Goal: Task Accomplishment & Management: Manage account settings

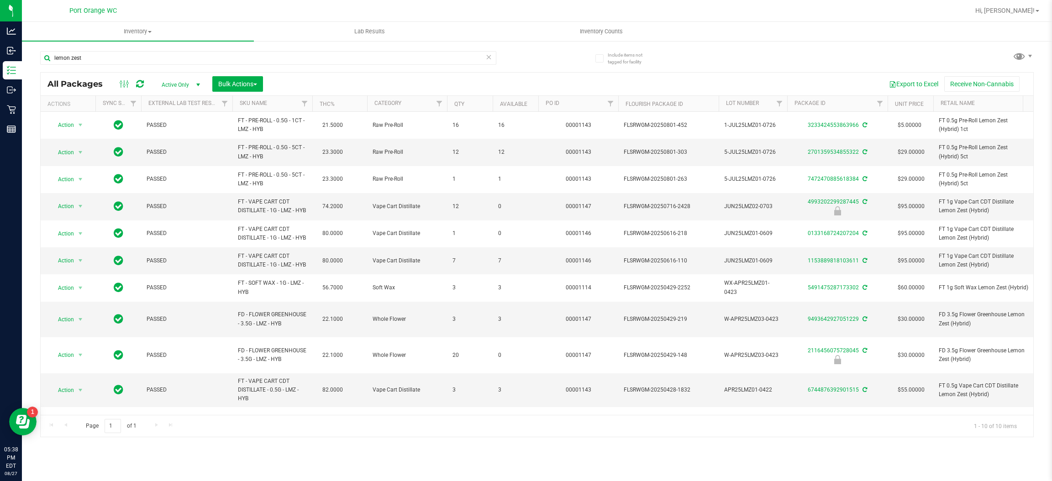
click at [130, 70] on div "lemon zest" at bounding box center [268, 61] width 456 height 21
click at [131, 65] on div "lemon zest" at bounding box center [268, 61] width 456 height 21
click at [128, 59] on input "lemon zest" at bounding box center [268, 58] width 456 height 14
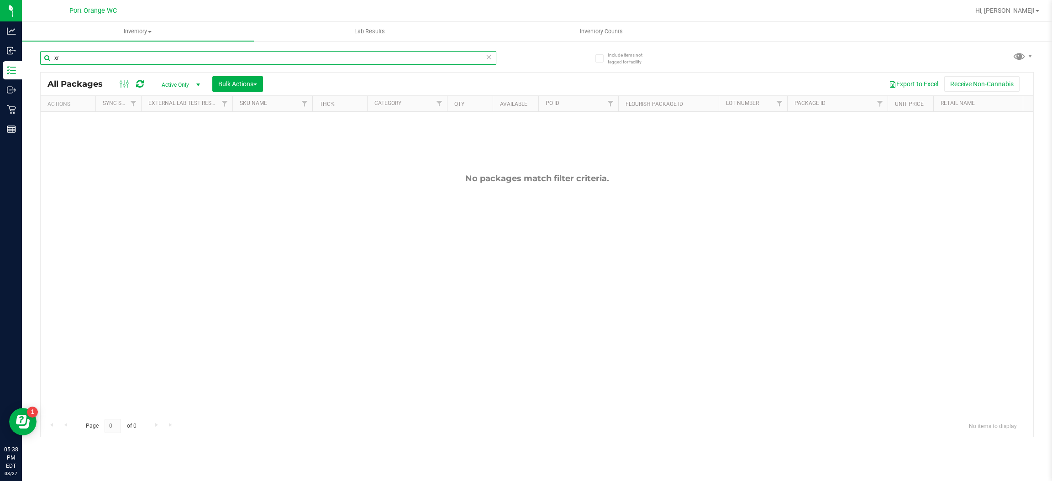
type input "x"
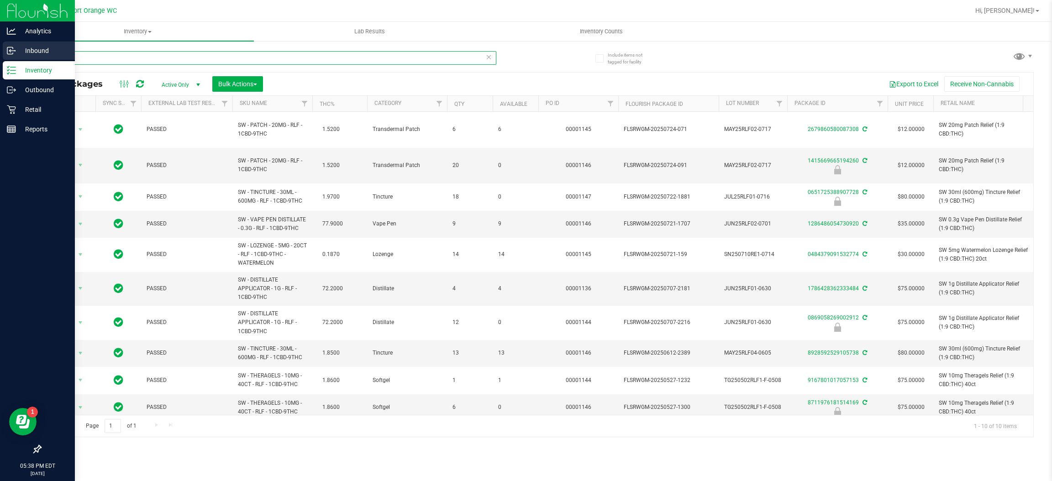
type input "relief"
click at [16, 46] on p "Inbound" at bounding box center [43, 50] width 55 height 11
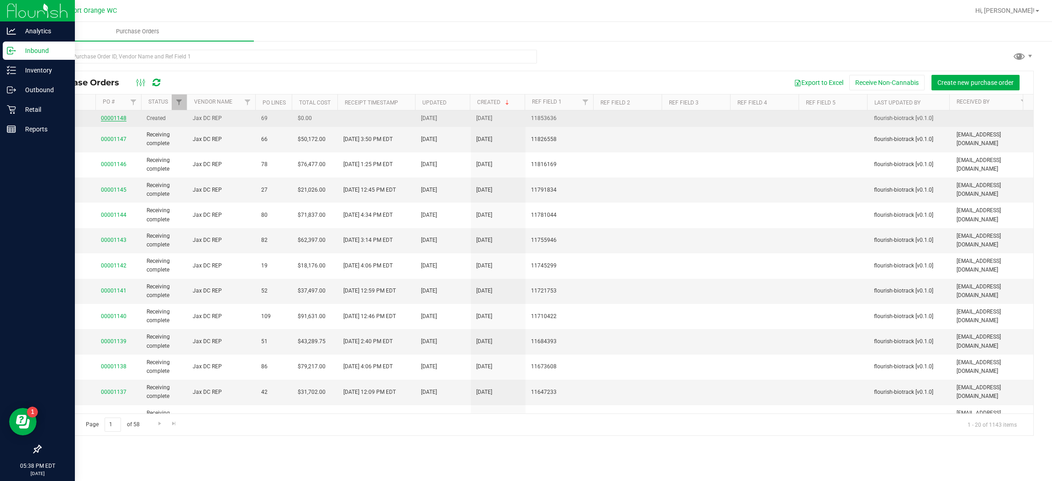
click at [124, 119] on link "00001148" at bounding box center [114, 118] width 26 height 6
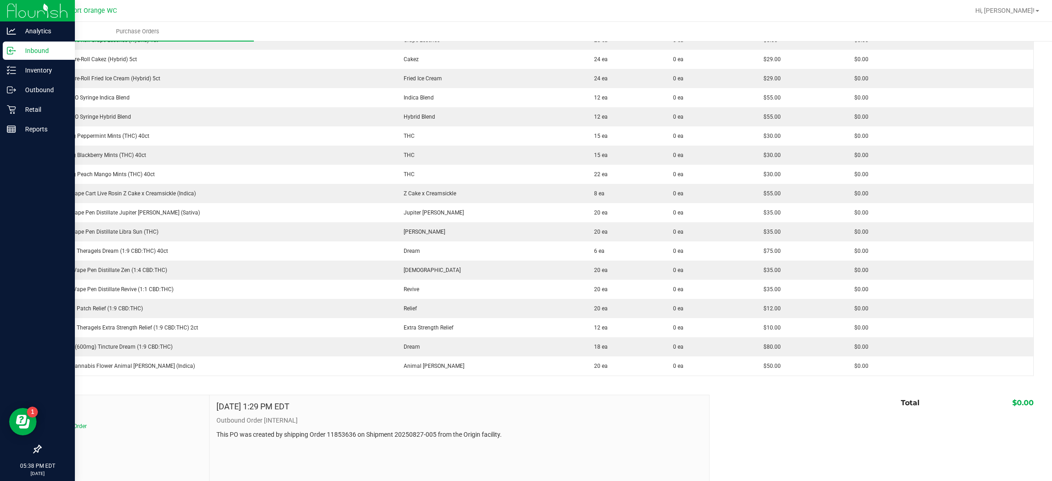
scroll to position [1165, 0]
click at [9, 70] on icon at bounding box center [11, 70] width 9 height 9
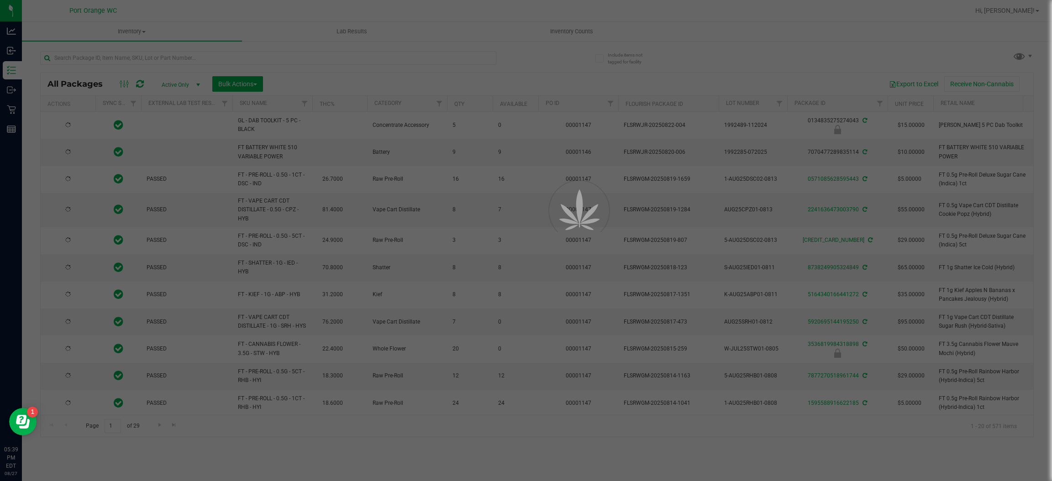
click at [110, 54] on div at bounding box center [526, 240] width 1052 height 481
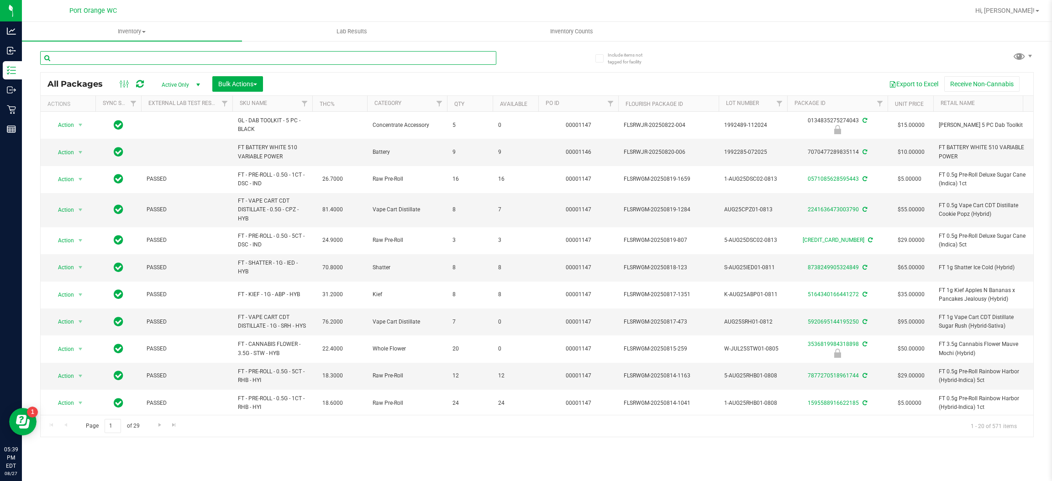
click at [105, 58] on input "text" at bounding box center [268, 58] width 456 height 14
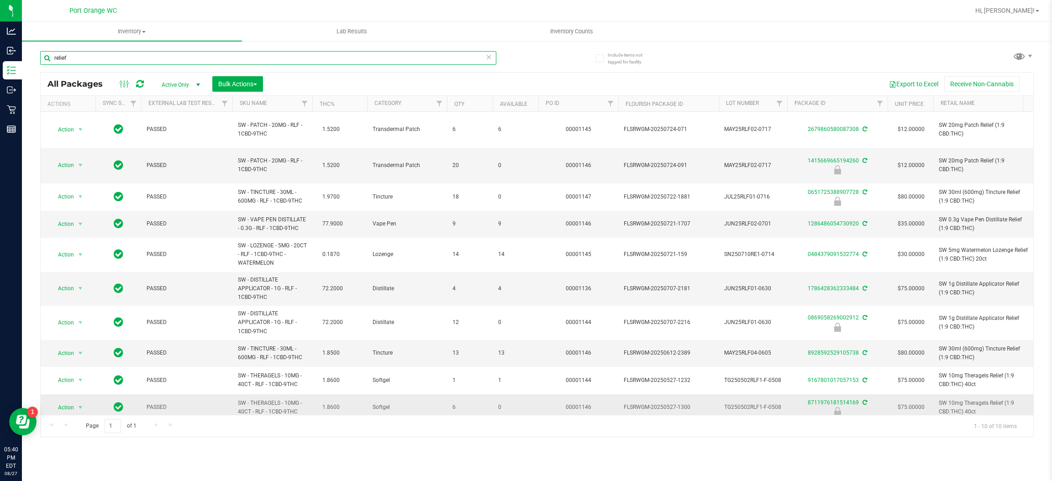
type input "relief"
click at [65, 401] on span "Action" at bounding box center [62, 407] width 25 height 13
click at [64, 380] on li "Unlock package" at bounding box center [79, 387] width 59 height 14
click at [163, 53] on input "relief" at bounding box center [268, 58] width 456 height 14
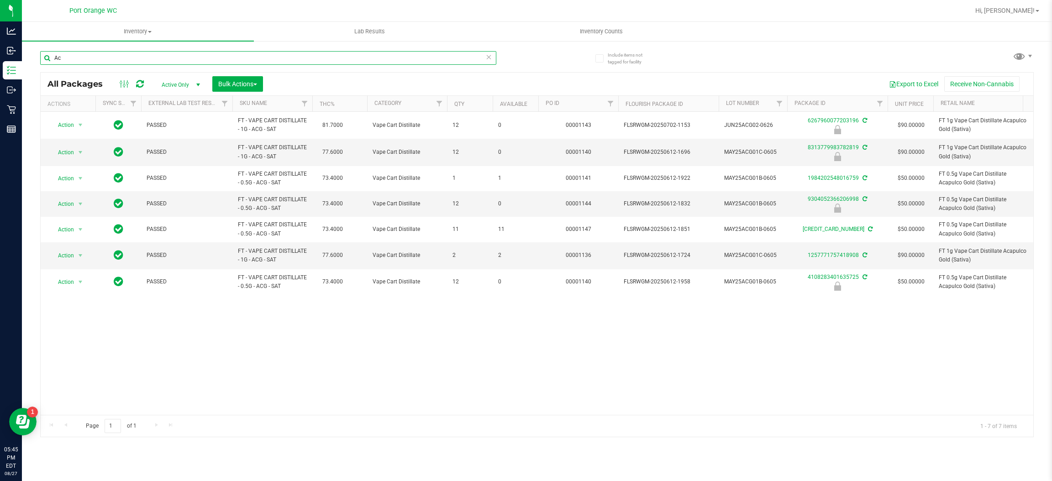
type input "A"
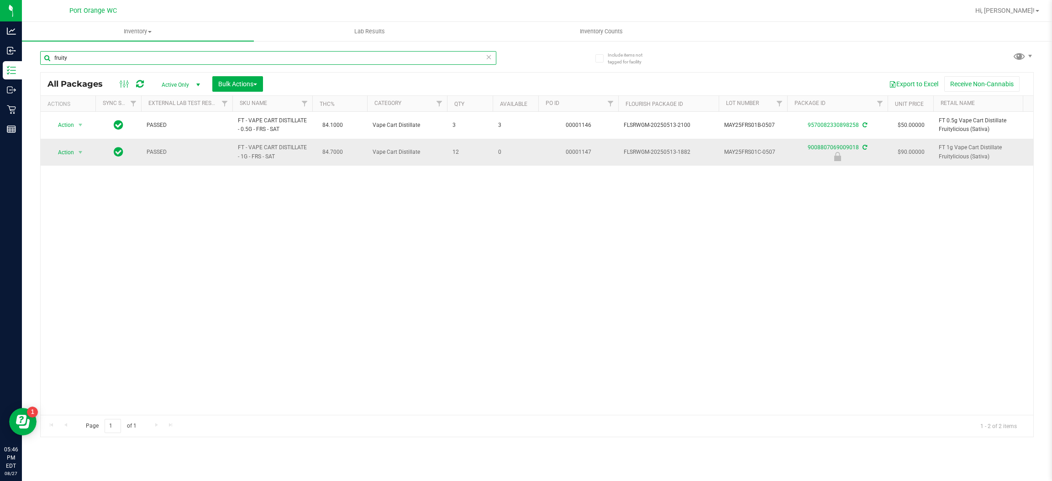
type input "fruity"
click at [72, 150] on span "Action" at bounding box center [62, 152] width 25 height 13
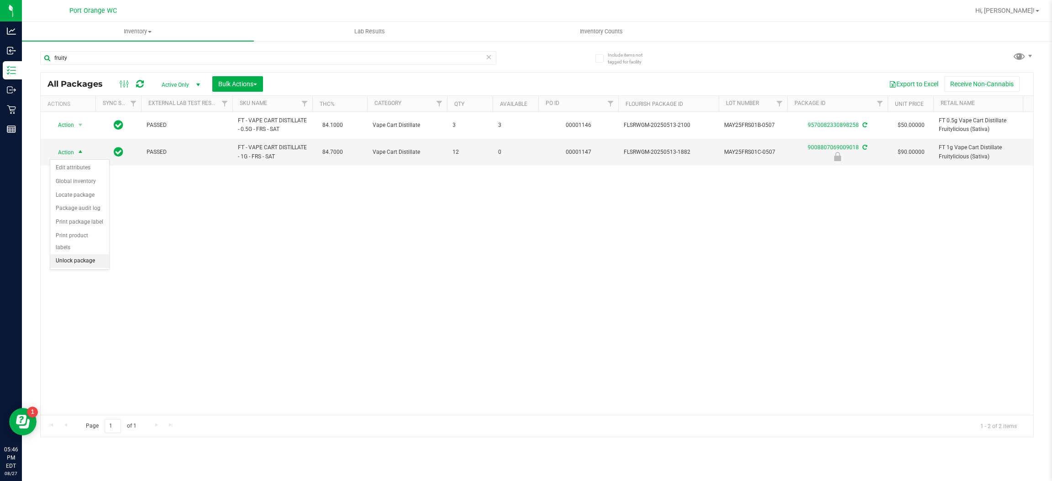
click at [78, 254] on li "Unlock package" at bounding box center [79, 261] width 59 height 14
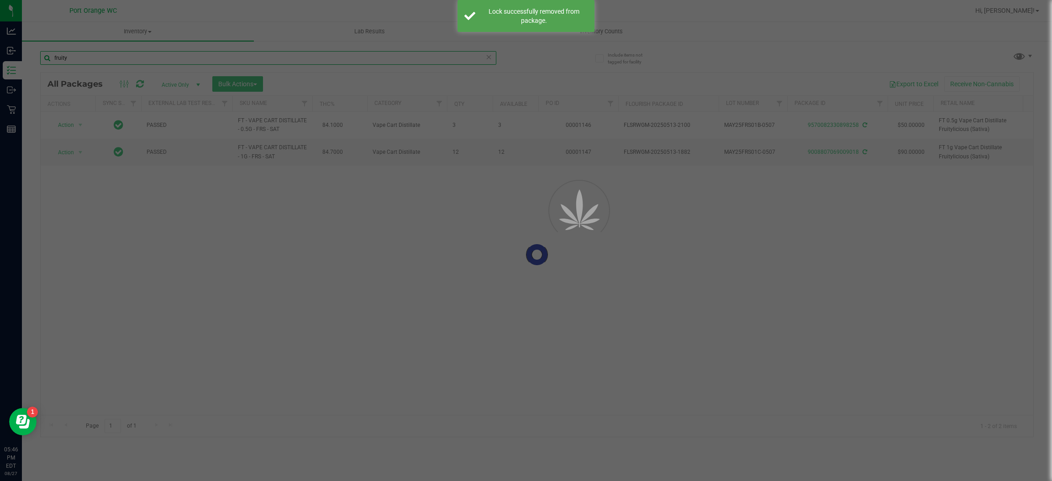
drag, startPoint x: 112, startPoint y: 121, endPoint x: 119, endPoint y: 52, distance: 68.9
click at [119, 52] on input "fruity" at bounding box center [268, 58] width 456 height 14
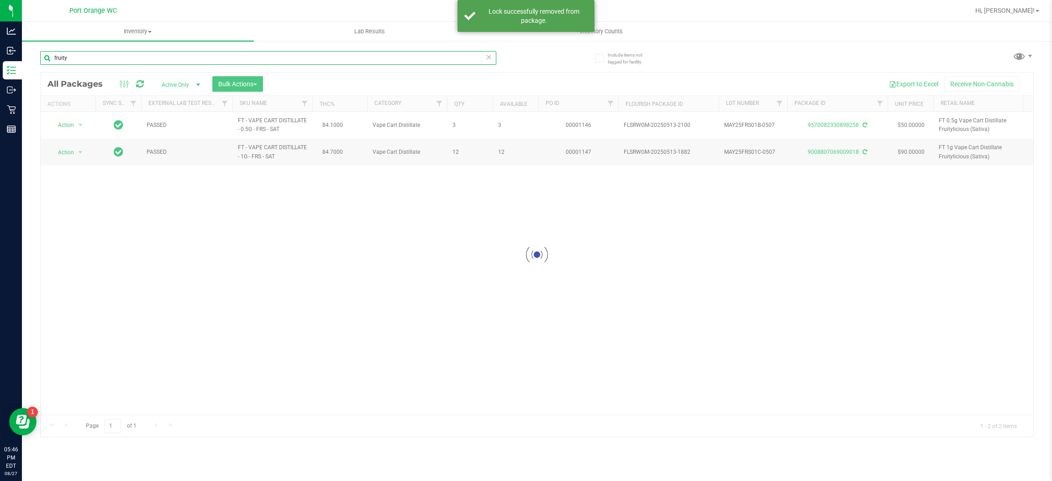
click at [119, 52] on input "fruity" at bounding box center [268, 58] width 456 height 14
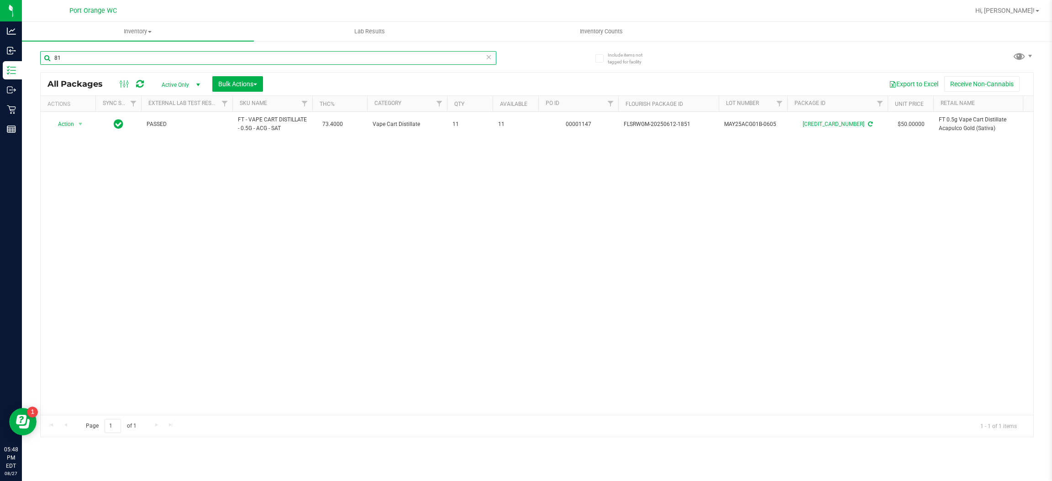
type input "8"
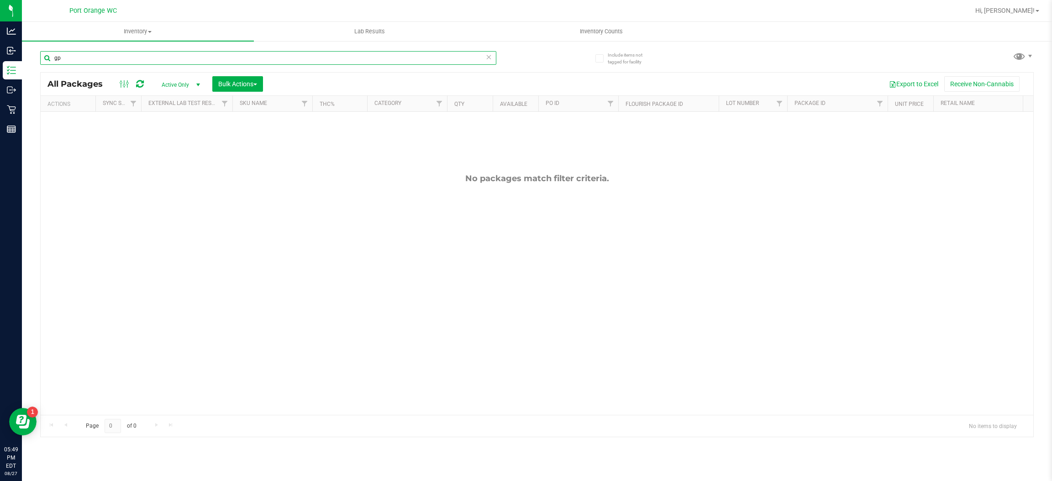
type input "g"
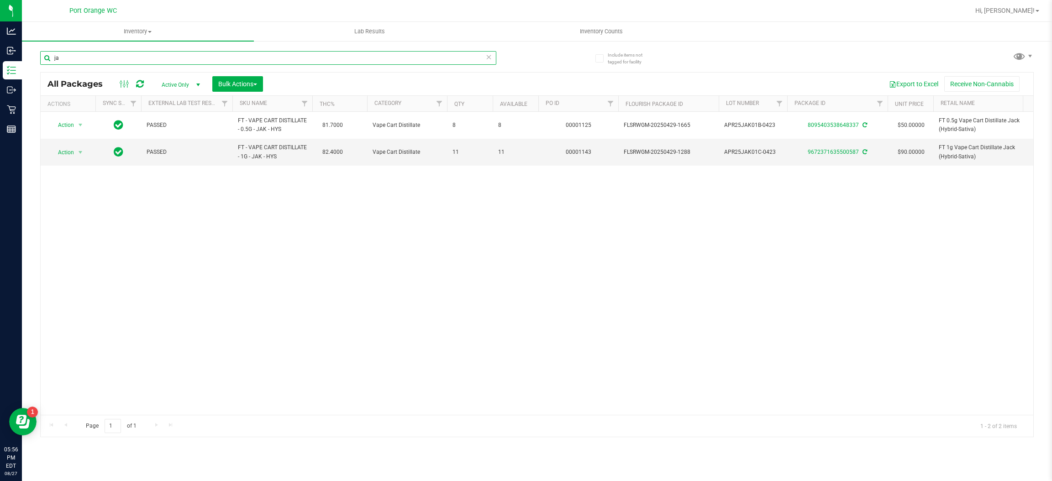
type input "j"
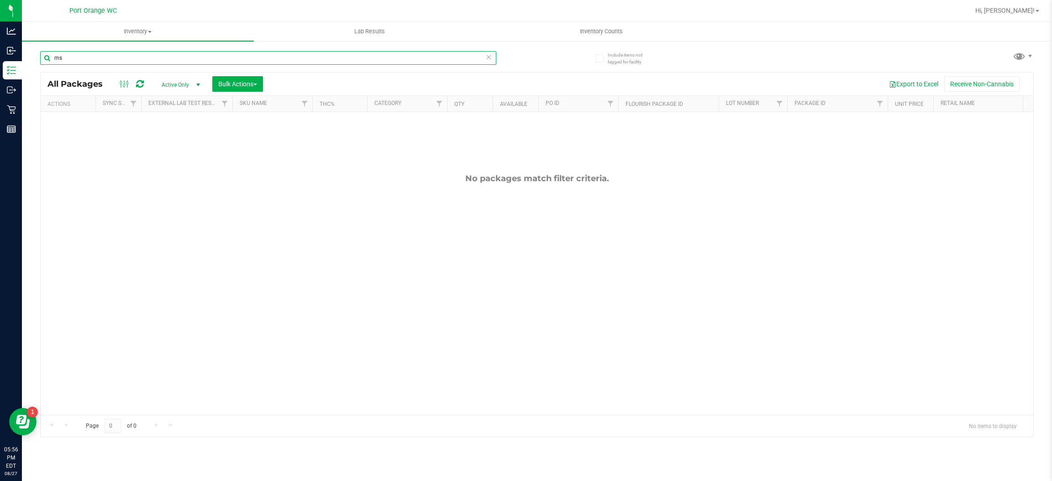
type input "m"
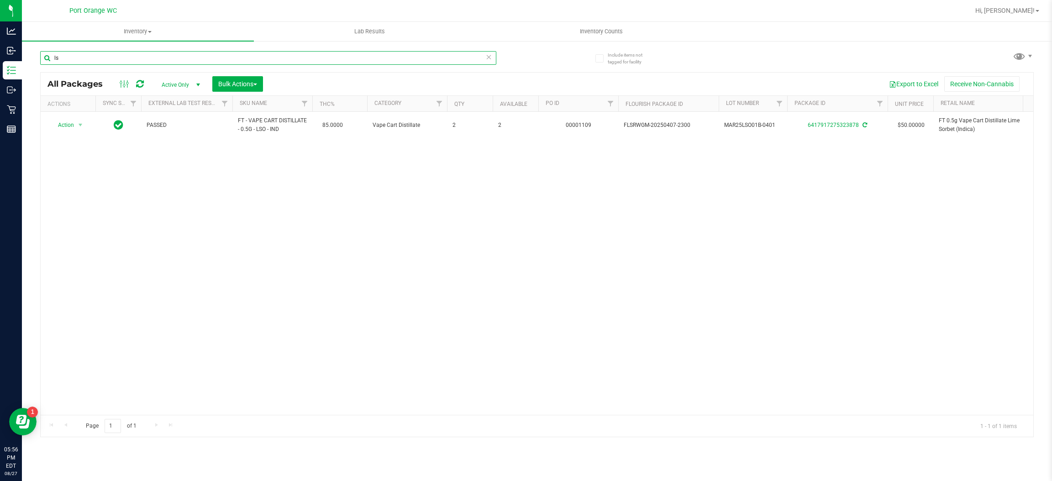
type input "l"
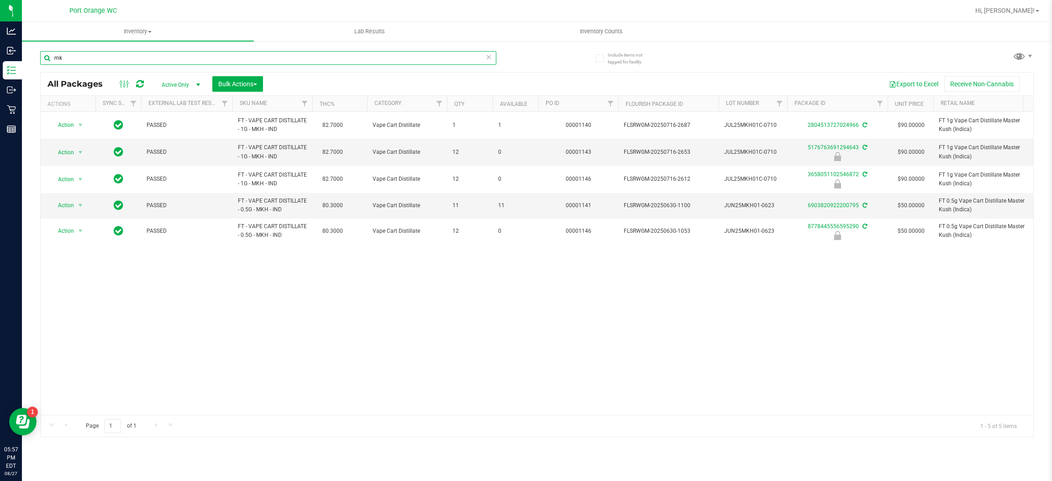
type input "m"
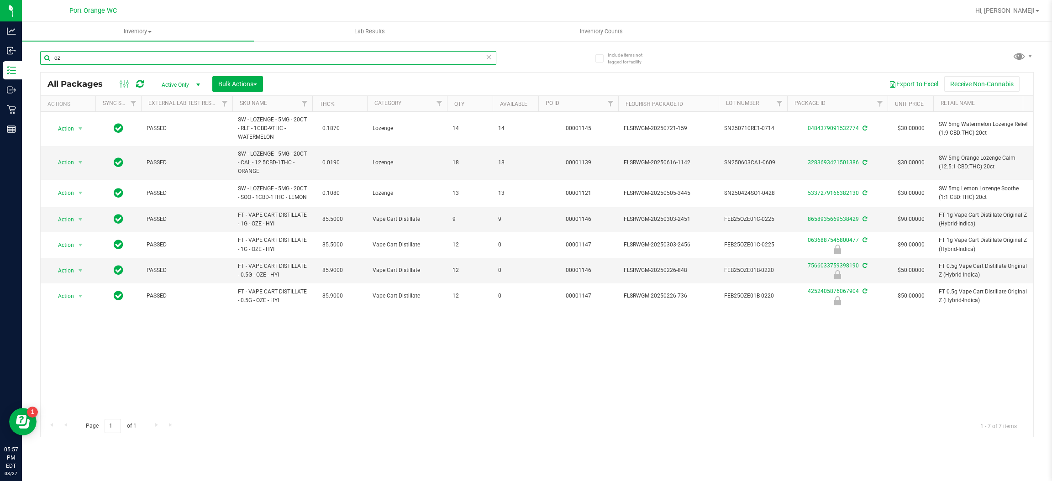
type input "o"
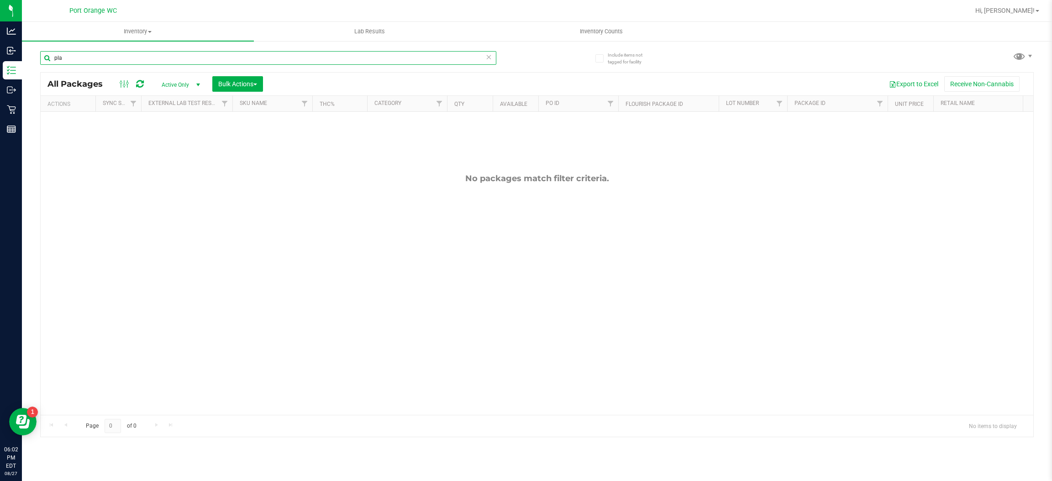
type input "pla"
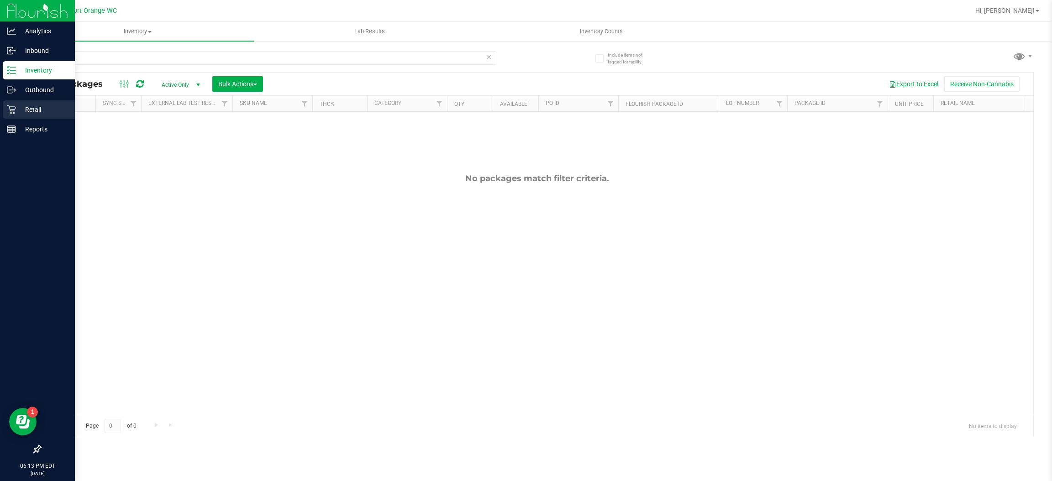
click at [18, 119] on link "Retail" at bounding box center [37, 110] width 75 height 20
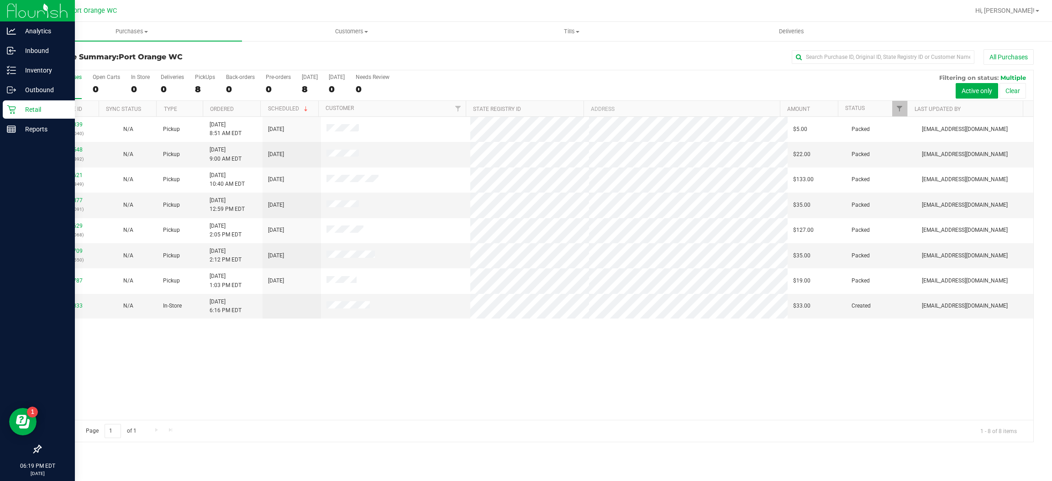
click at [132, 41] on link "Purchases Summary of purchases Fulfillment All purchases" at bounding box center [132, 31] width 220 height 19
click at [130, 32] on span "Purchases" at bounding box center [132, 31] width 220 height 8
click at [128, 30] on span "Purchases" at bounding box center [132, 31] width 220 height 8
click at [374, 36] on uib-tab-heading "Customers All customers Add a new customer All physicians" at bounding box center [352, 31] width 219 height 18
click at [303, 53] on span "All customers" at bounding box center [275, 55] width 66 height 8
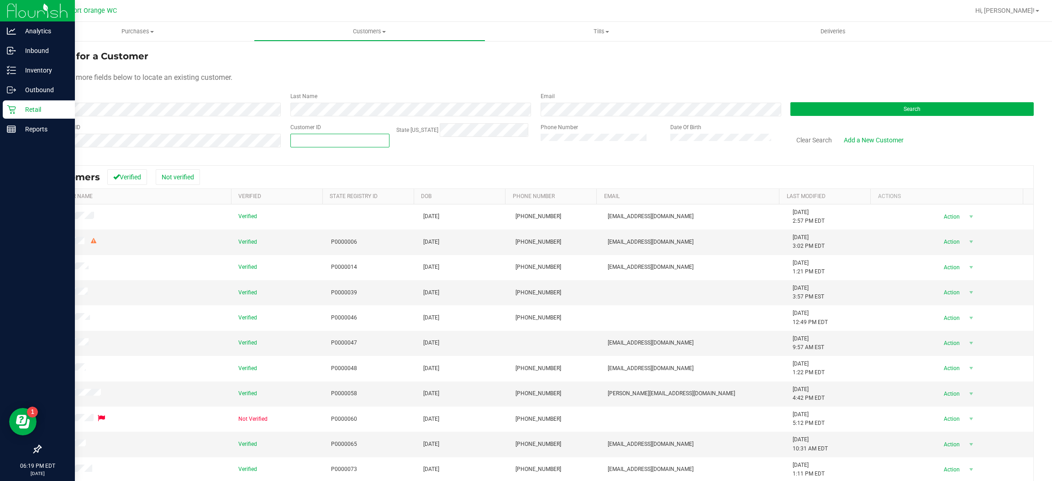
paste input "553418"
type input "553418"
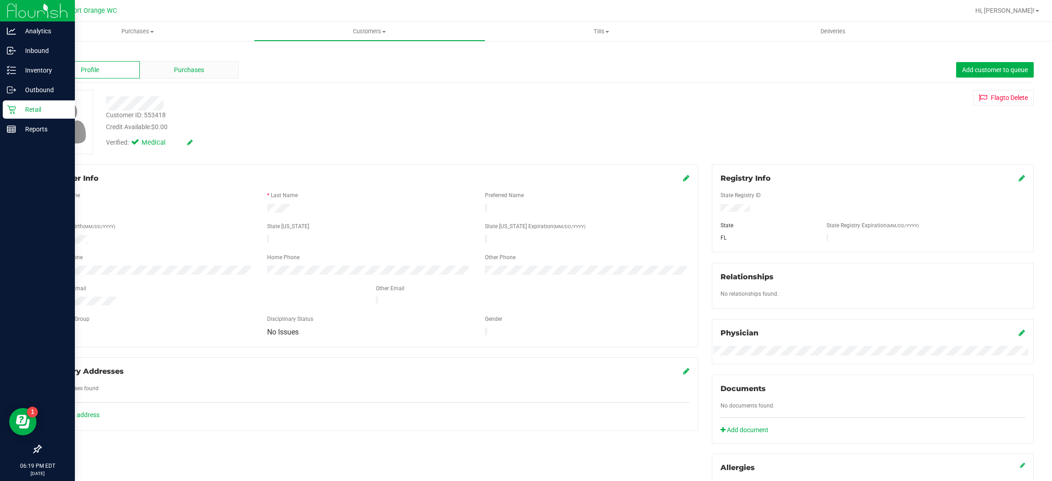
click at [174, 70] on span "Purchases" at bounding box center [189, 70] width 30 height 10
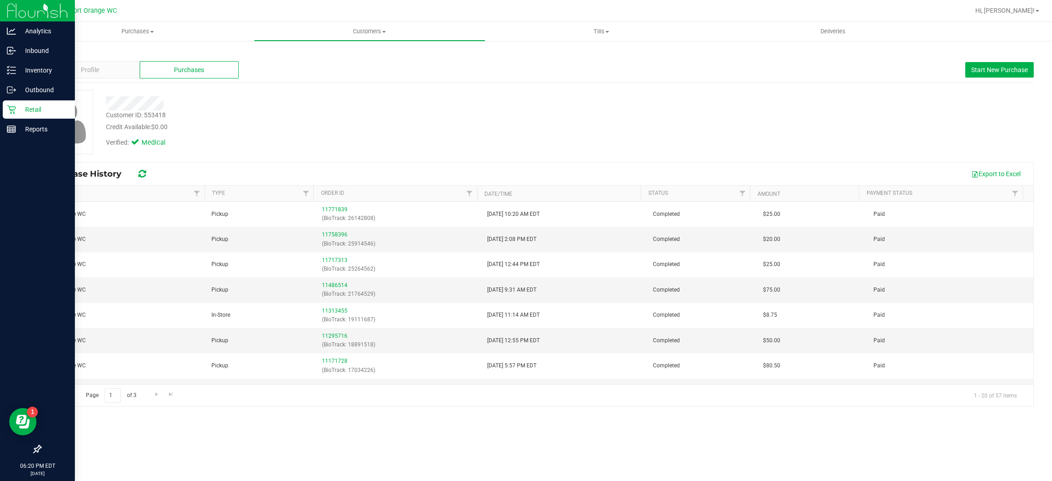
click at [47, 103] on div "Retail" at bounding box center [39, 109] width 72 height 18
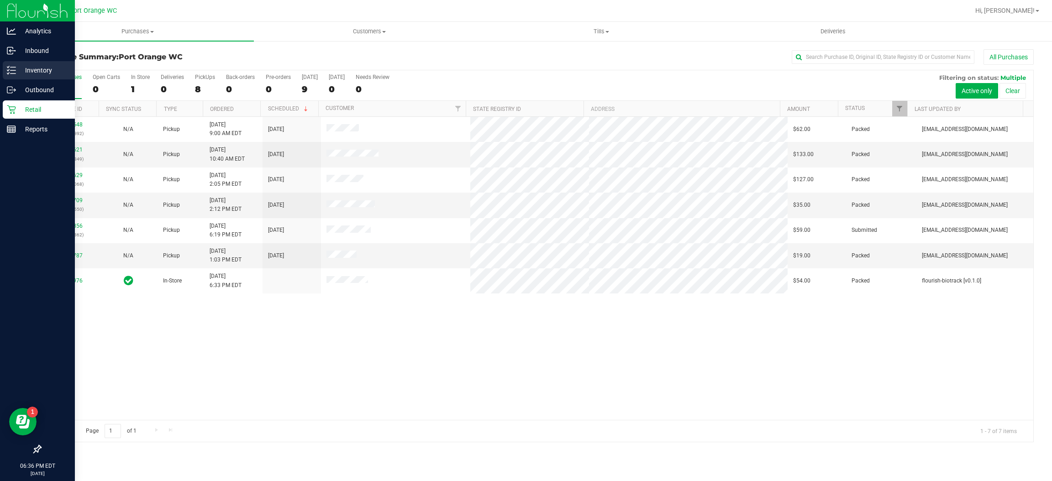
click at [16, 78] on div "Inventory" at bounding box center [39, 70] width 72 height 18
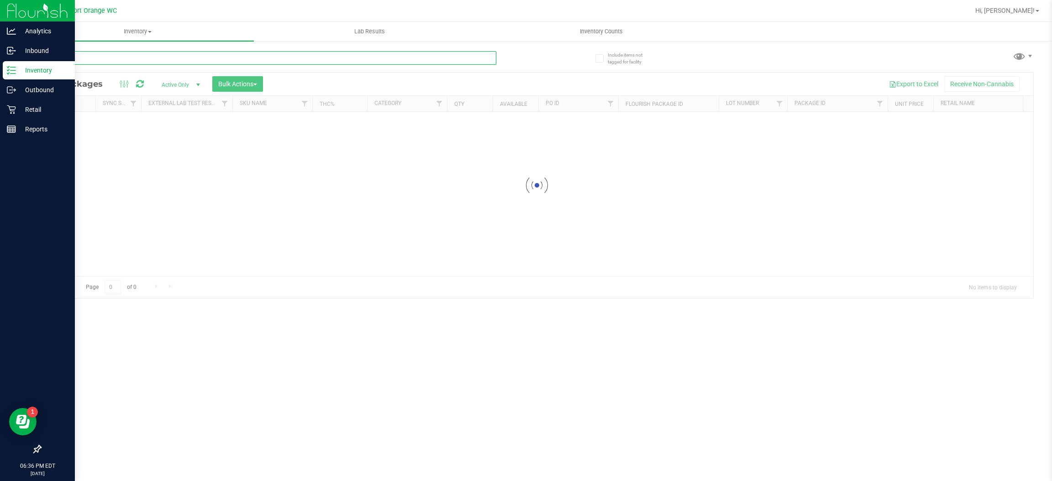
click at [216, 57] on input "text" at bounding box center [268, 58] width 456 height 14
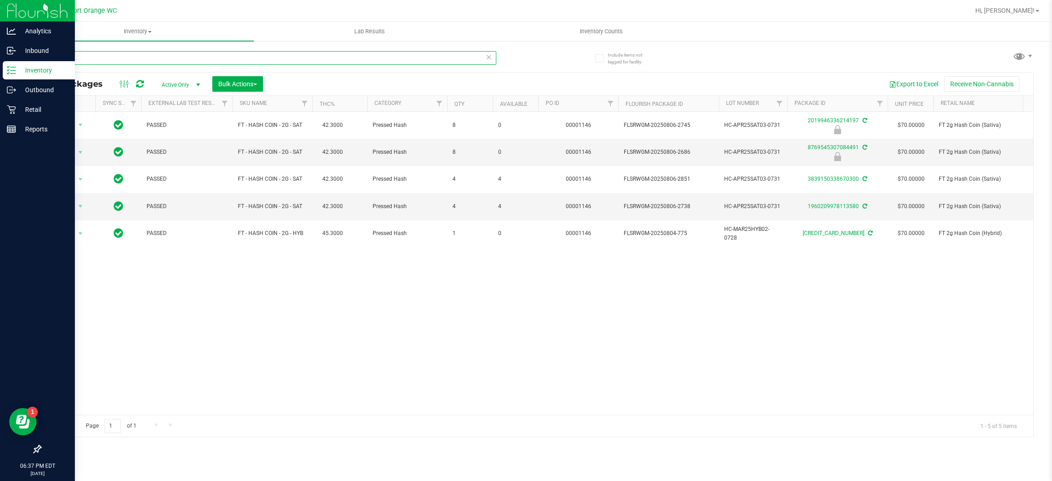
type input "hash"
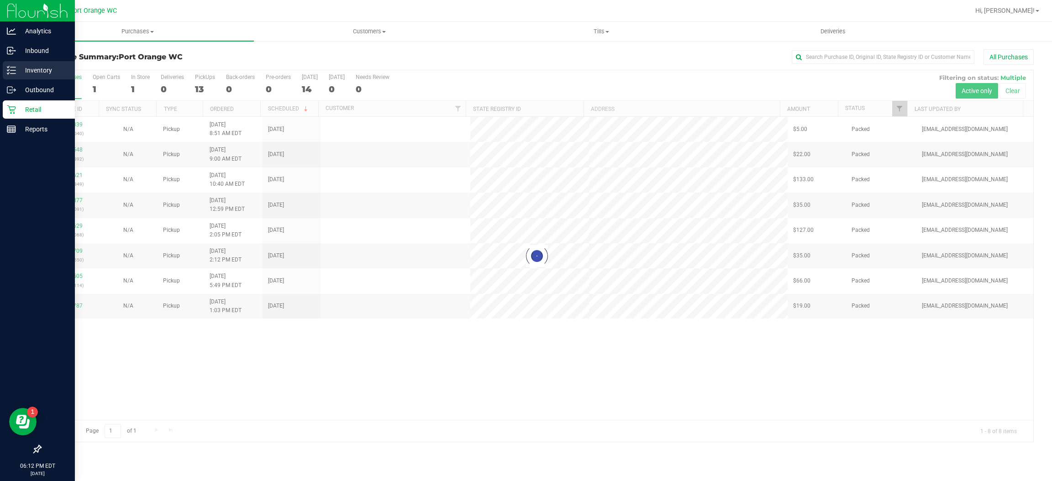
click at [18, 73] on p "Inventory" at bounding box center [43, 70] width 55 height 11
click at [10, 68] on icon at bounding box center [11, 70] width 9 height 9
click at [0, 58] on link "Inbound" at bounding box center [37, 52] width 75 height 20
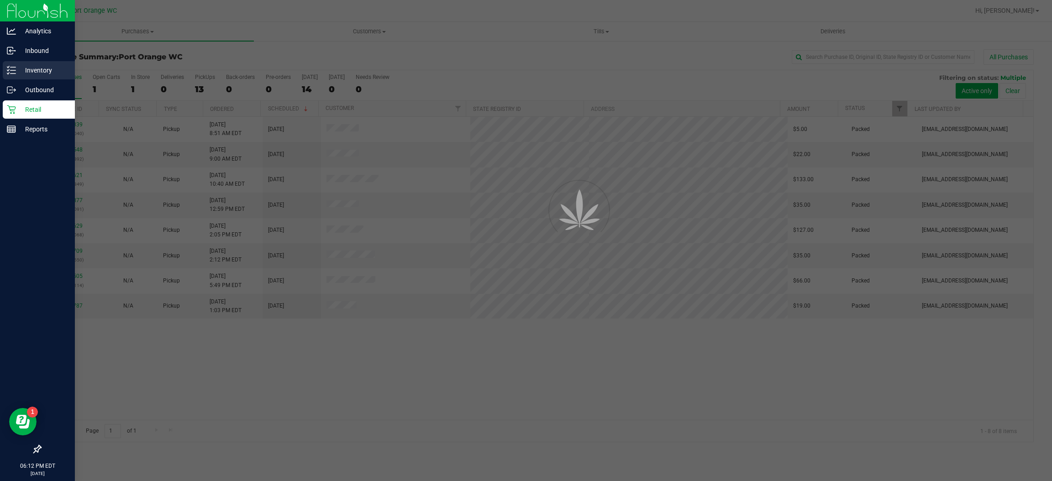
click at [11, 74] on line at bounding box center [13, 74] width 5 height 0
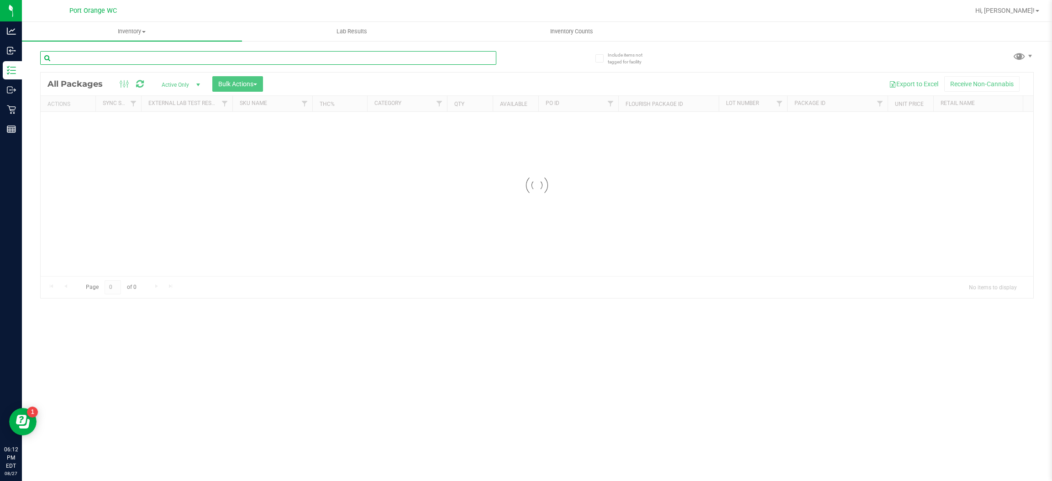
click at [195, 63] on div "Inventory All packages All inventory Waste log Create inventory Lab Results Inv…" at bounding box center [537, 251] width 1030 height 459
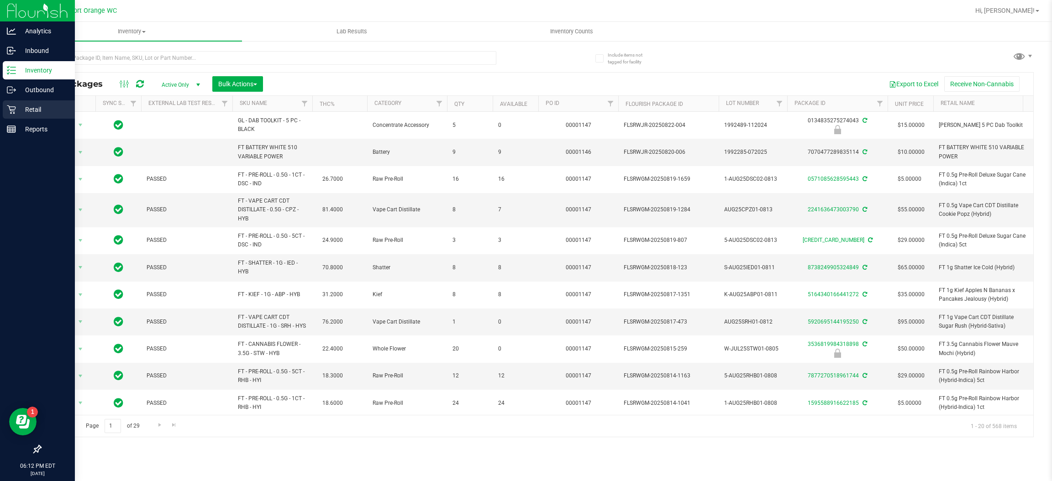
drag, startPoint x: 195, startPoint y: 63, endPoint x: 12, endPoint y: 111, distance: 189.9
click at [5, 116] on div "Retail" at bounding box center [39, 109] width 72 height 18
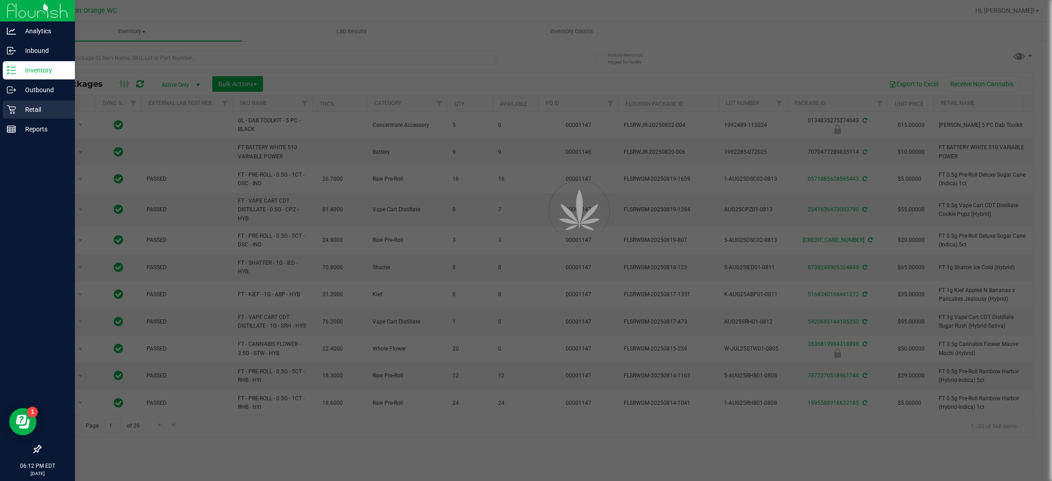
click at [12, 111] on icon at bounding box center [11, 109] width 9 height 9
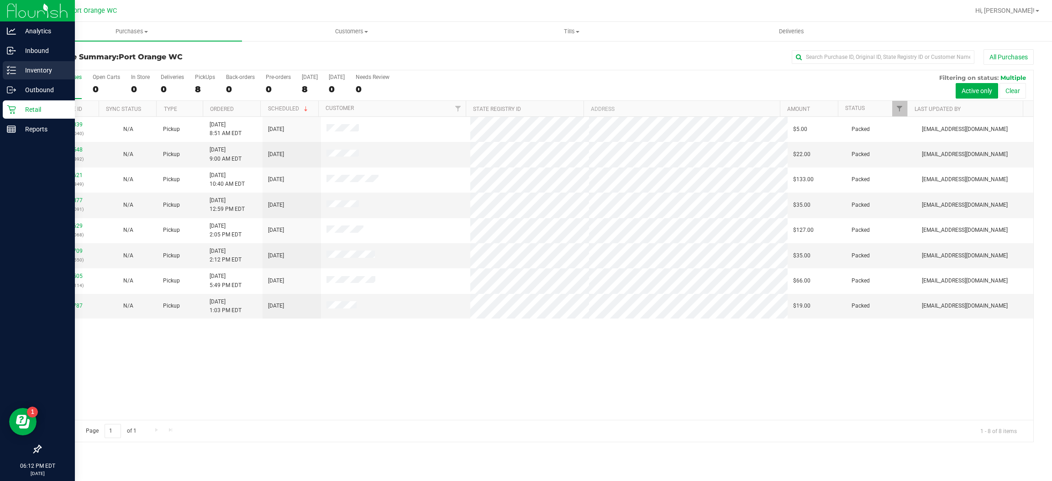
click at [34, 72] on p "Inventory" at bounding box center [43, 70] width 55 height 11
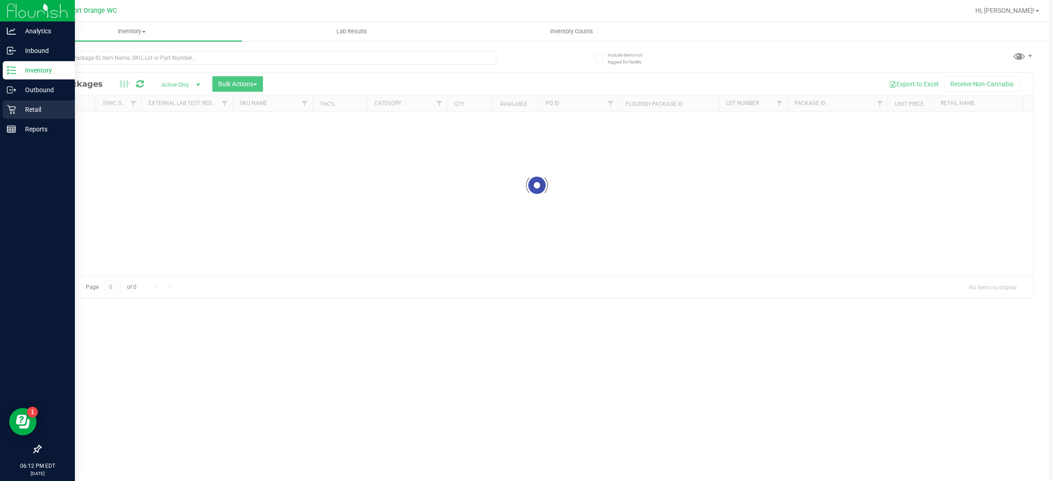
click at [38, 115] on p "Retail" at bounding box center [43, 109] width 55 height 11
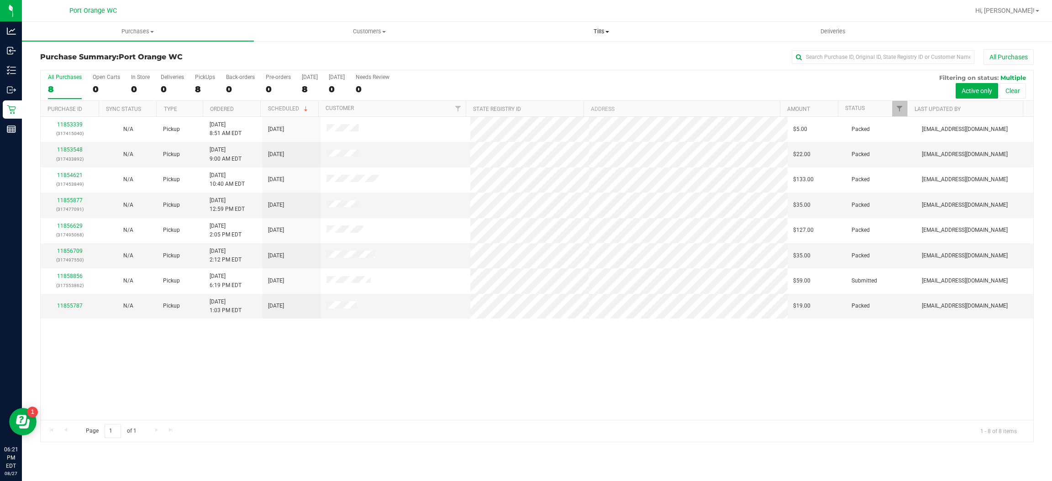
click at [573, 38] on uib-tab-heading "Tills Manage tills Reconcile e-payments" at bounding box center [601, 31] width 231 height 18
click at [550, 52] on li "Manage tills" at bounding box center [602, 55] width 232 height 11
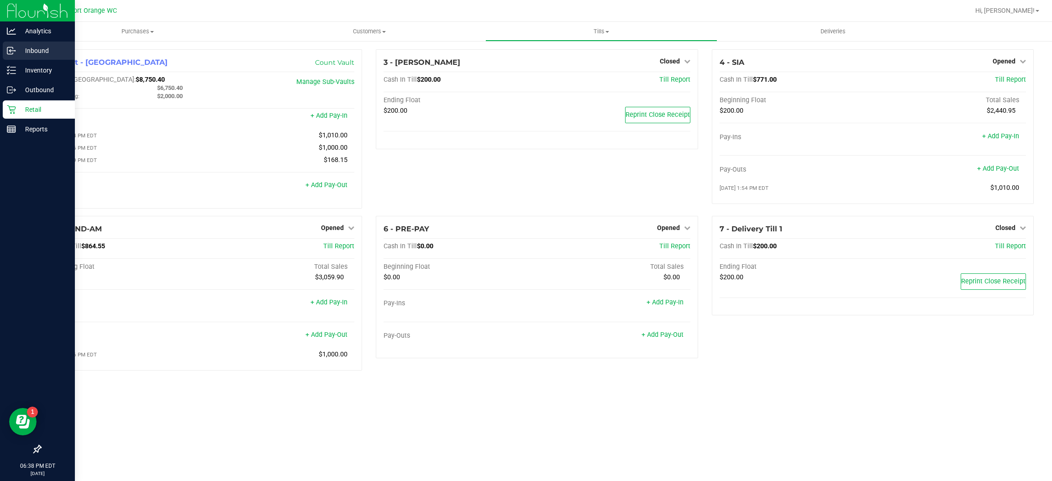
click at [10, 50] on icon at bounding box center [9, 49] width 1 height 1
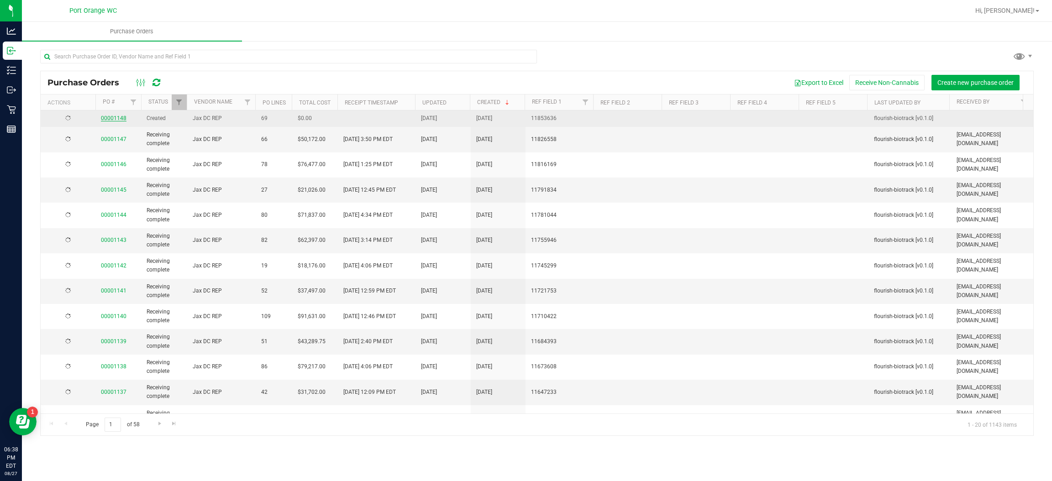
click at [111, 118] on link "00001148" at bounding box center [114, 118] width 26 height 6
